Goal: Complete application form

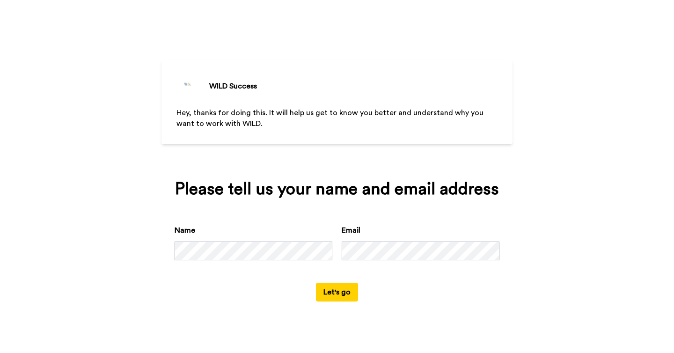
click at [327, 292] on button "Let's go" at bounding box center [337, 292] width 42 height 19
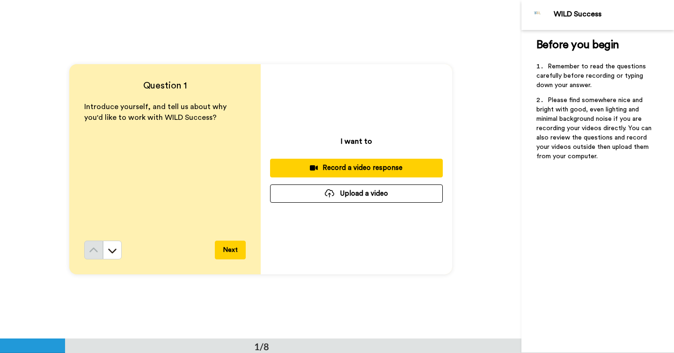
click at [496, 180] on div "Question 1 Introduce yourself, and tell us about why you'd like to work with WI…" at bounding box center [261, 169] width 522 height 339
click at [117, 252] on button at bounding box center [112, 250] width 19 height 19
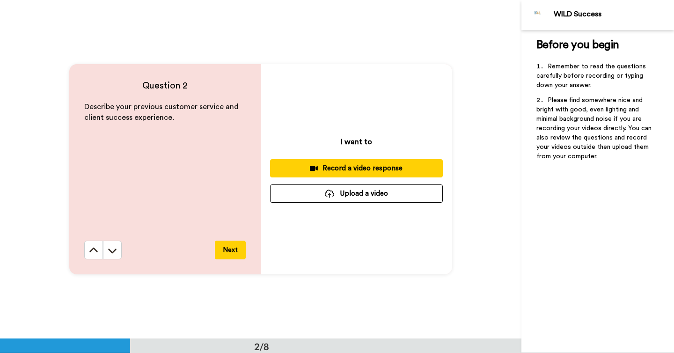
scroll to position [339, 0]
click at [113, 253] on icon at bounding box center [112, 249] width 9 height 9
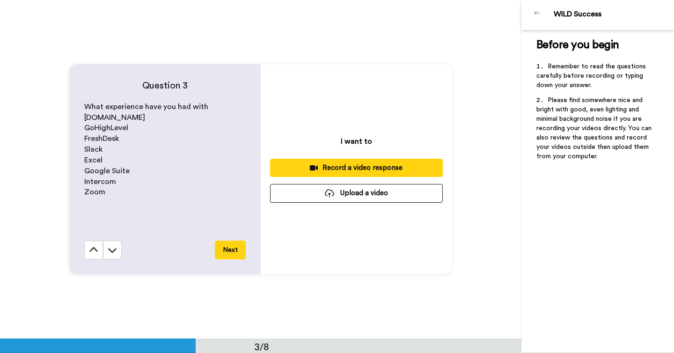
scroll to position [678, 0]
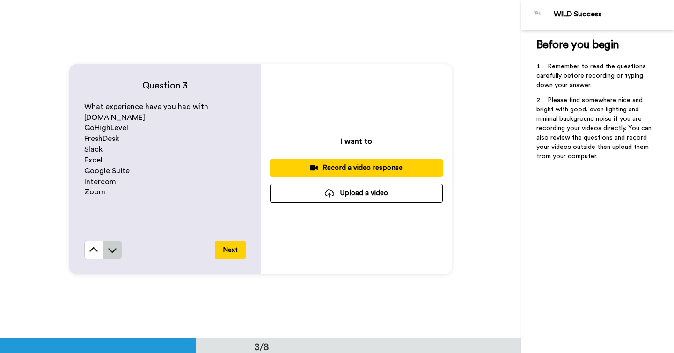
click at [113, 252] on icon at bounding box center [112, 249] width 9 height 9
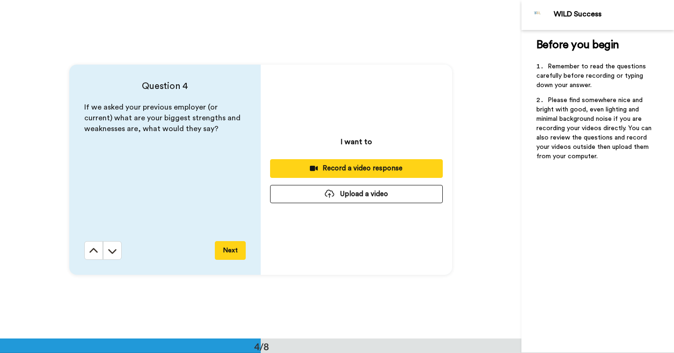
scroll to position [1016, 0]
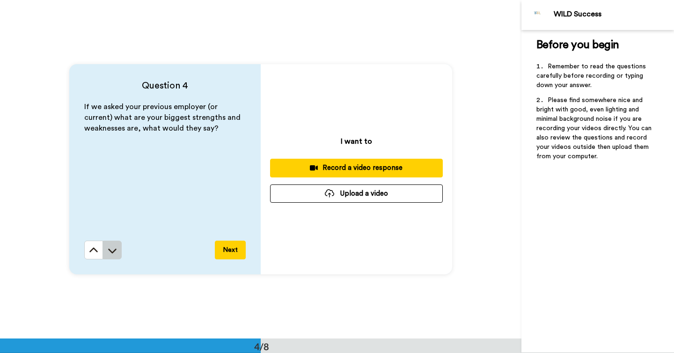
click at [114, 249] on icon at bounding box center [112, 251] width 8 height 5
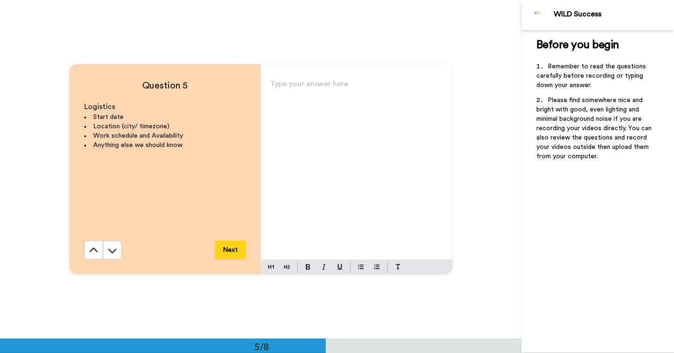
scroll to position [1355, 0]
click at [94, 250] on icon at bounding box center [93, 249] width 9 height 9
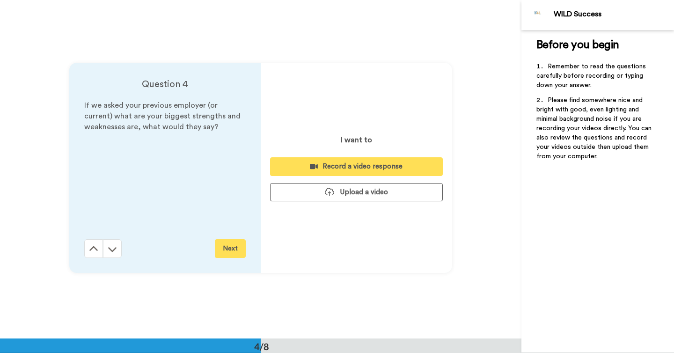
scroll to position [1016, 0]
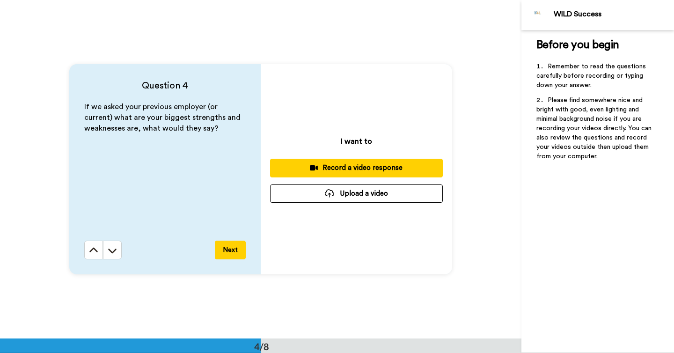
click at [94, 250] on icon at bounding box center [93, 250] width 9 height 9
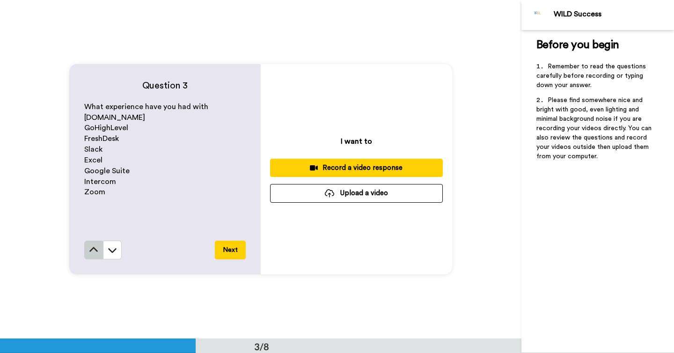
click at [94, 250] on icon at bounding box center [93, 249] width 9 height 9
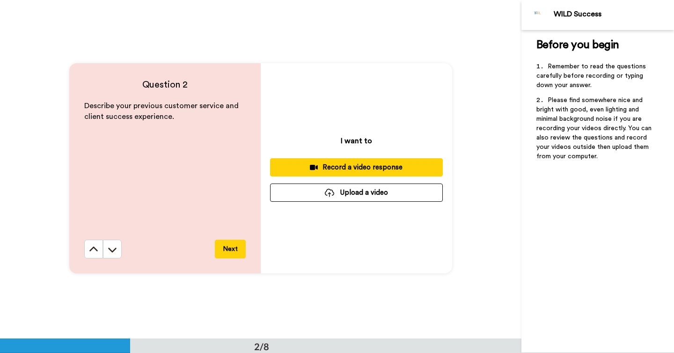
scroll to position [339, 0]
click at [109, 248] on icon at bounding box center [112, 249] width 9 height 9
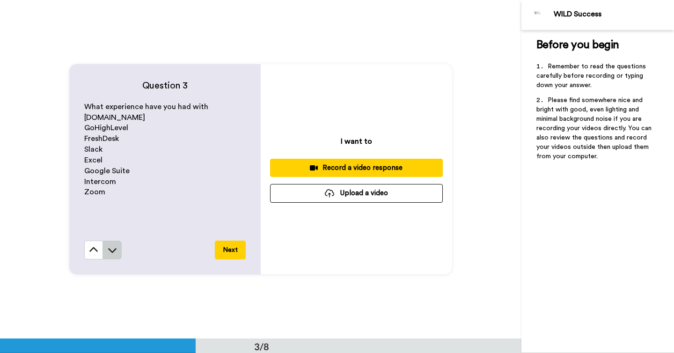
click at [109, 249] on icon at bounding box center [112, 250] width 8 height 5
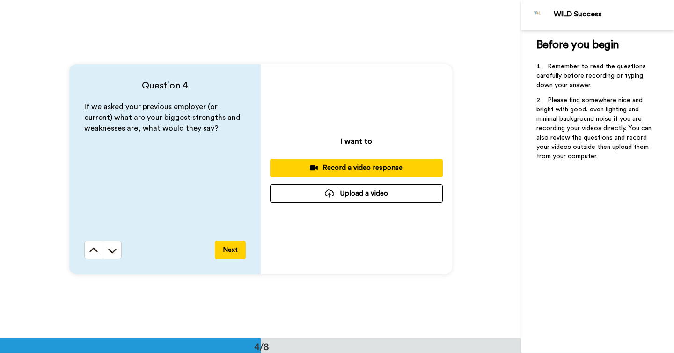
click at [109, 249] on icon at bounding box center [112, 251] width 8 height 5
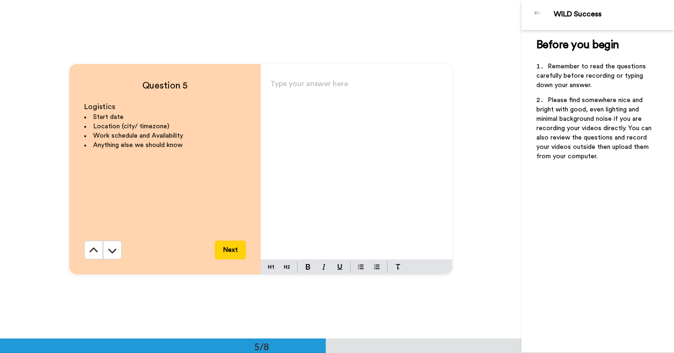
scroll to position [1355, 0]
click at [109, 249] on icon at bounding box center [112, 250] width 8 height 5
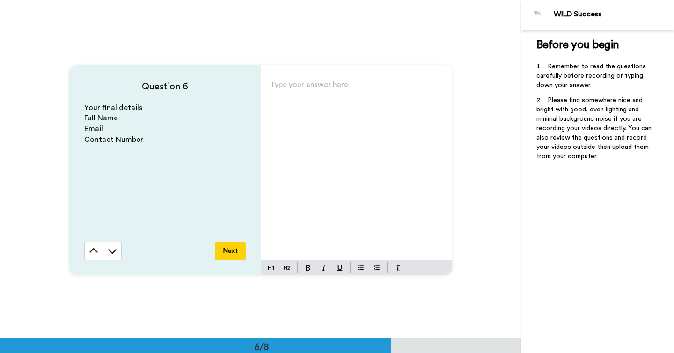
scroll to position [1694, 0]
click at [115, 252] on icon at bounding box center [112, 249] width 9 height 9
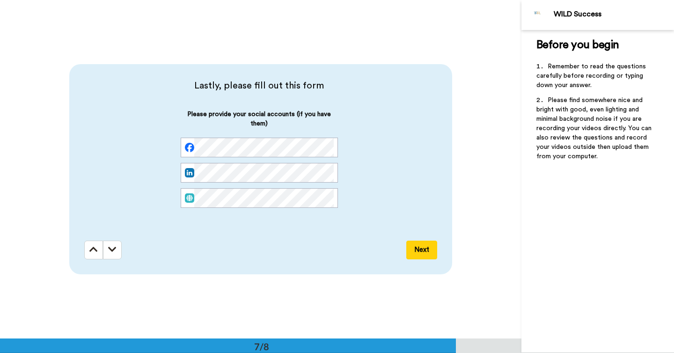
scroll to position [2033, 0]
click at [112, 253] on icon at bounding box center [112, 249] width 8 height 9
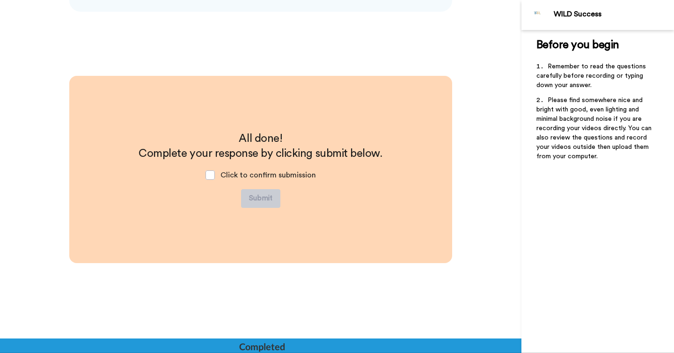
scroll to position [2296, 0]
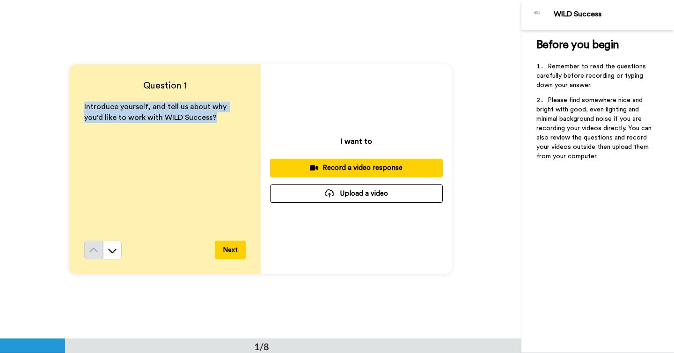
drag, startPoint x: 197, startPoint y: 119, endPoint x: 84, endPoint y: 109, distance: 112.9
click at [84, 109] on p "Introduce yourself, and tell us about why you'd like to work with WILD Success?" at bounding box center [165, 113] width 162 height 22
copy span "Introduce yourself, and tell us about why you'd like to work with WILD Success?"
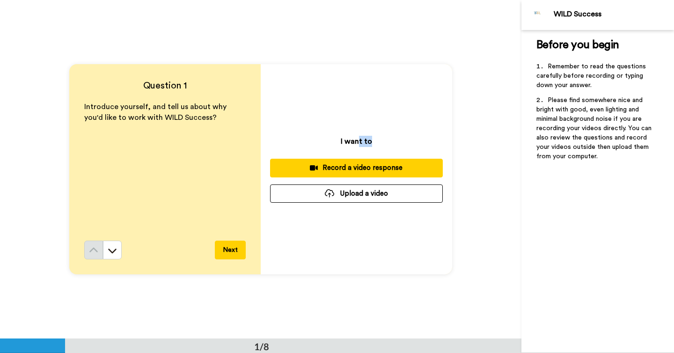
drag, startPoint x: 376, startPoint y: 141, endPoint x: 358, endPoint y: 141, distance: 18.3
click at [358, 141] on div "I want to Record a video response Upload a video" at bounding box center [357, 169] width 192 height 210
click at [350, 141] on p "I want to" at bounding box center [356, 141] width 31 height 11
click at [229, 253] on button "Next" at bounding box center [230, 250] width 31 height 19
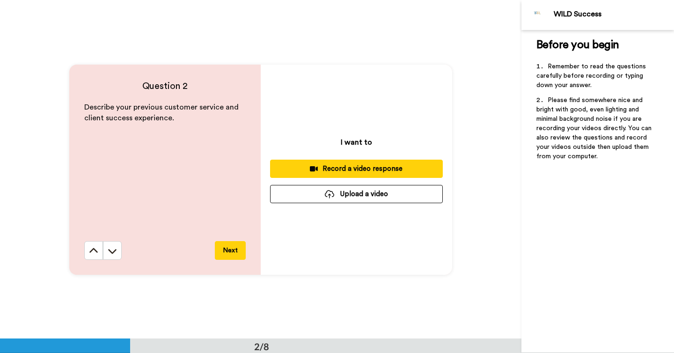
scroll to position [339, 0]
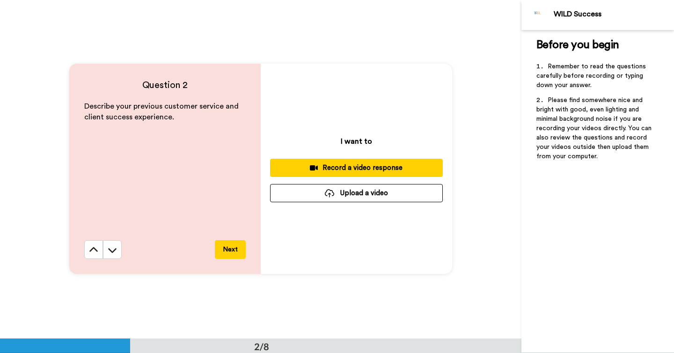
click at [229, 248] on button "Next" at bounding box center [230, 249] width 31 height 19
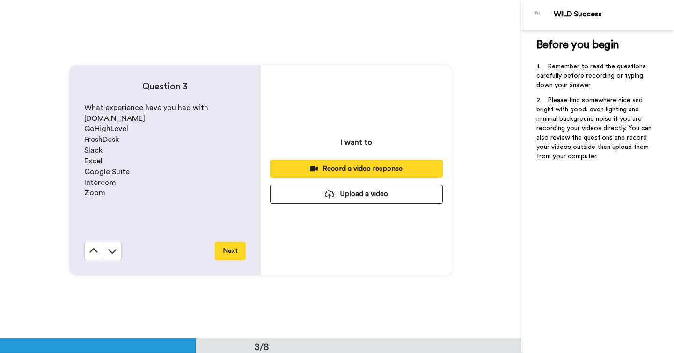
scroll to position [678, 0]
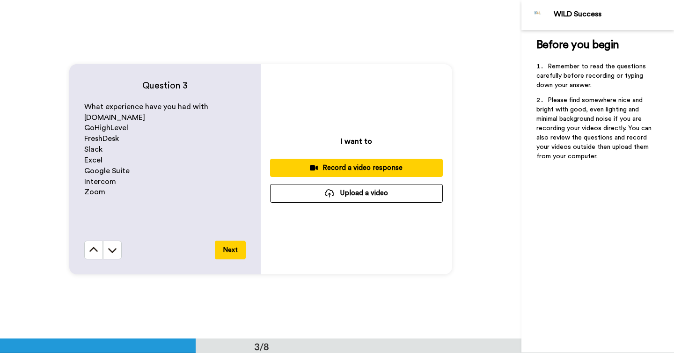
click at [229, 247] on button "Next" at bounding box center [230, 250] width 31 height 19
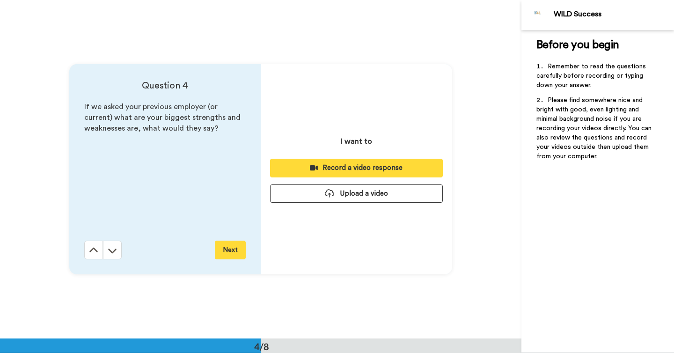
scroll to position [1016, 0]
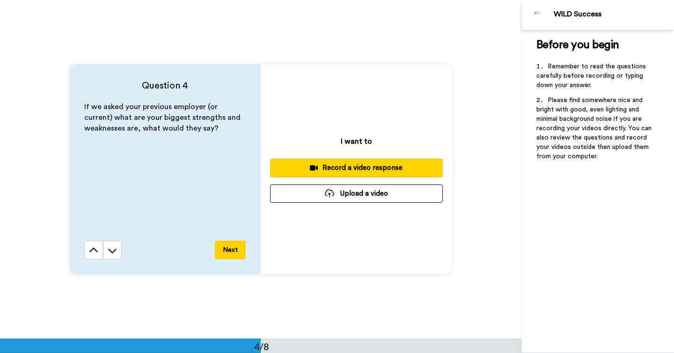
click at [229, 247] on button "Next" at bounding box center [230, 250] width 31 height 19
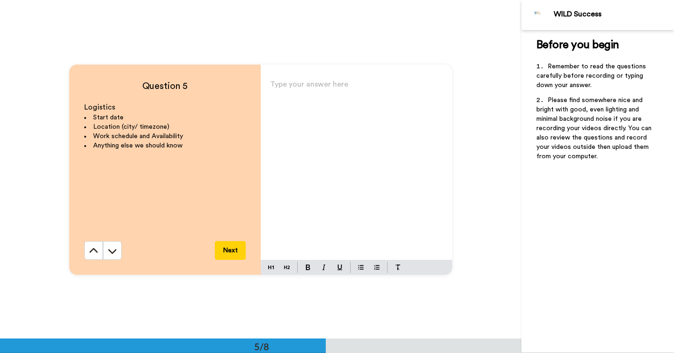
scroll to position [1355, 0]
click at [92, 250] on icon at bounding box center [93, 249] width 9 height 9
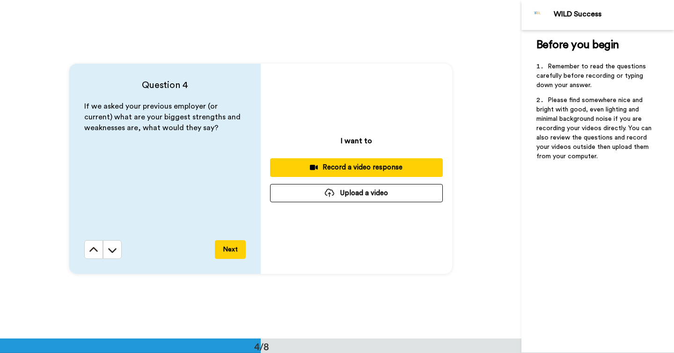
scroll to position [1016, 0]
click at [234, 247] on button "Next" at bounding box center [230, 250] width 31 height 19
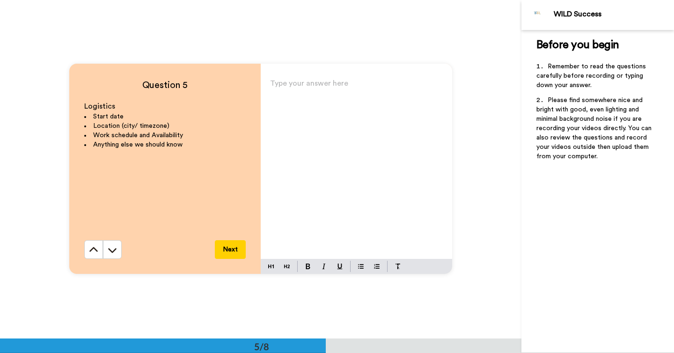
click at [231, 252] on button "Next" at bounding box center [230, 249] width 31 height 19
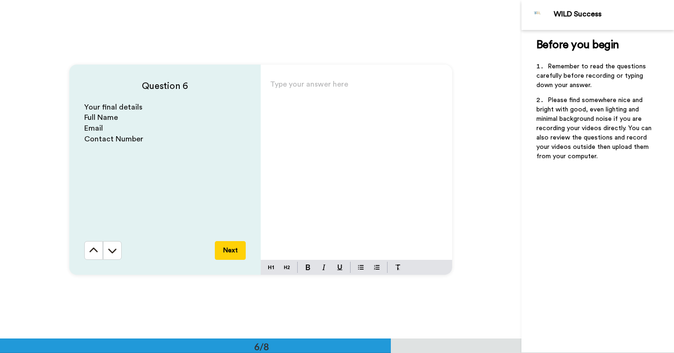
scroll to position [1694, 0]
click at [231, 252] on button "Next" at bounding box center [230, 250] width 31 height 19
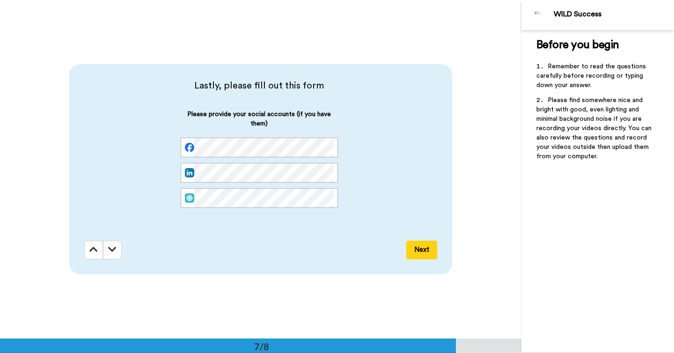
scroll to position [2033, 0]
click at [90, 253] on icon at bounding box center [93, 249] width 8 height 9
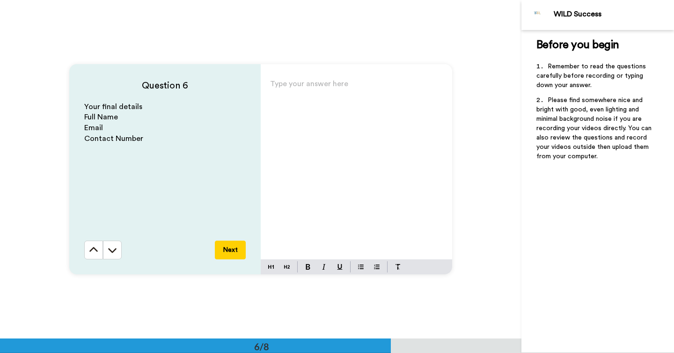
click at [90, 253] on icon at bounding box center [93, 249] width 9 height 9
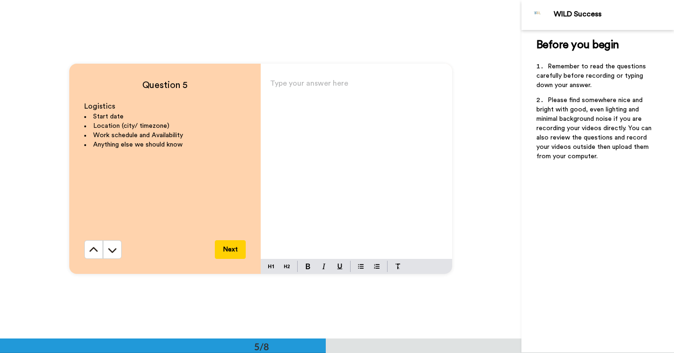
click at [90, 253] on icon at bounding box center [93, 249] width 9 height 9
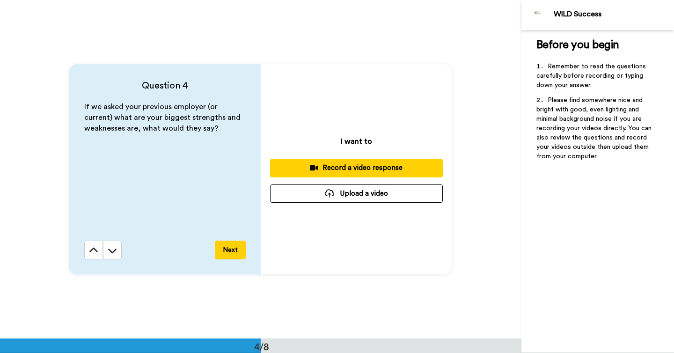
click at [90, 253] on icon at bounding box center [93, 250] width 9 height 9
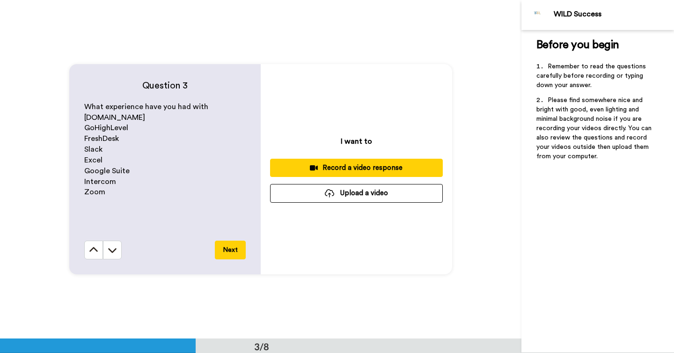
click at [90, 253] on icon at bounding box center [93, 249] width 9 height 9
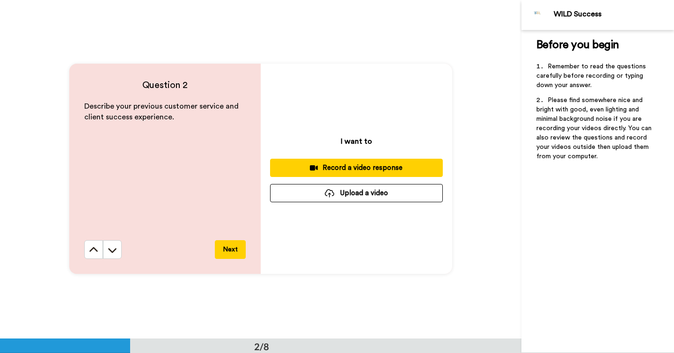
click at [90, 253] on icon at bounding box center [93, 249] width 9 height 9
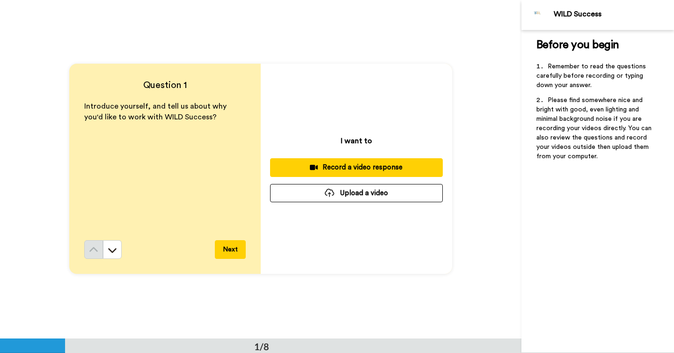
scroll to position [0, 0]
